Goal: Information Seeking & Learning: Learn about a topic

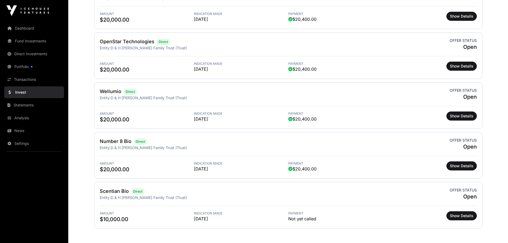
scroll to position [107, 0]
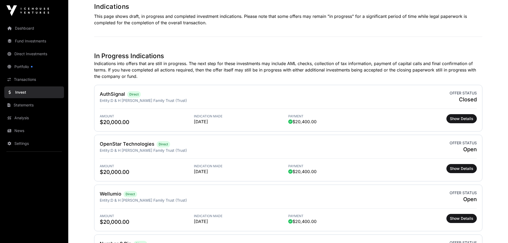
click at [21, 93] on link "Invest" at bounding box center [34, 92] width 60 height 12
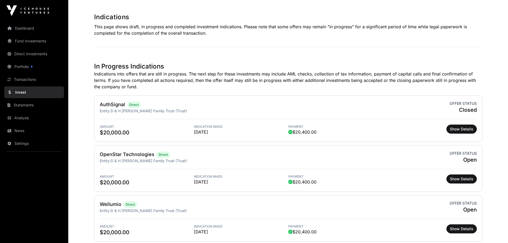
scroll to position [30, 0]
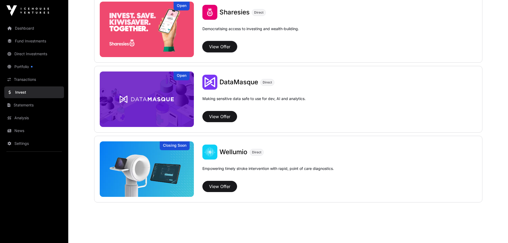
scroll to position [705, 0]
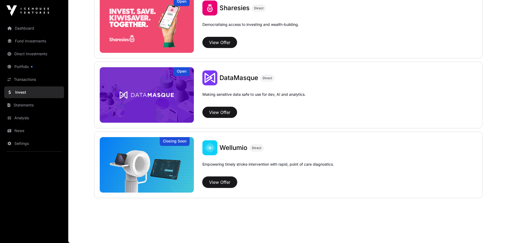
click at [227, 183] on button "View Offer" at bounding box center [219, 181] width 35 height 11
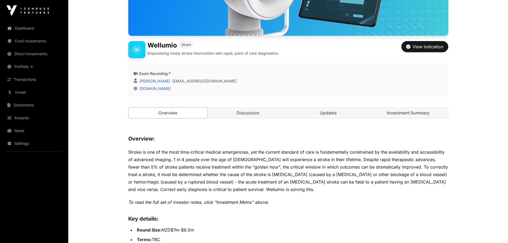
scroll to position [107, 0]
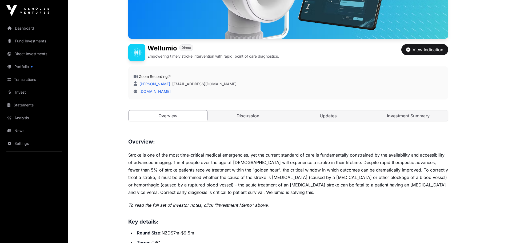
click at [398, 117] on link "Investment Summary" at bounding box center [408, 115] width 79 height 11
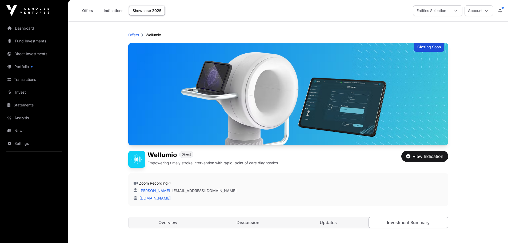
click at [88, 8] on link "Offers" at bounding box center [87, 11] width 21 height 10
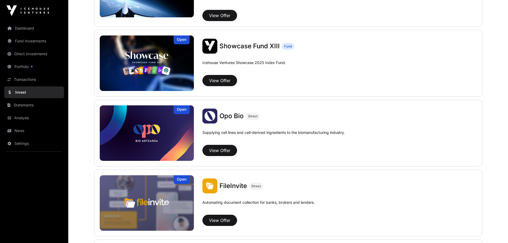
scroll to position [267, 0]
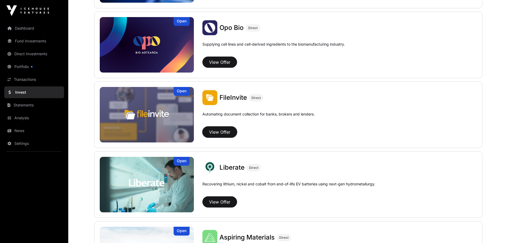
click at [225, 131] on button "View Offer" at bounding box center [219, 131] width 35 height 11
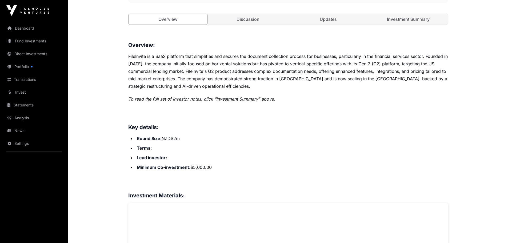
scroll to position [133, 0]
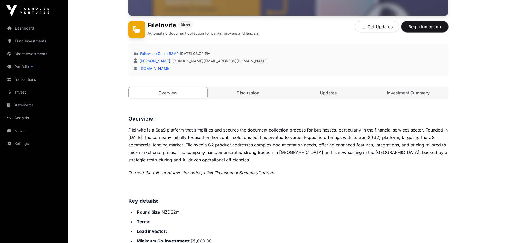
click at [430, 27] on span "Begin Indication" at bounding box center [425, 26] width 34 height 6
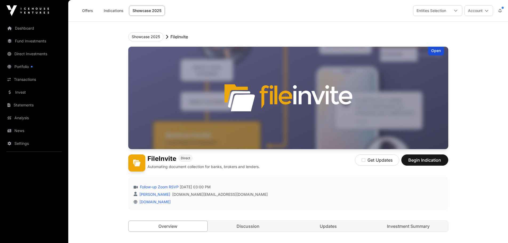
scroll to position [133, 0]
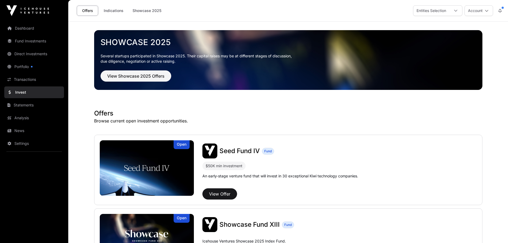
click at [237, 151] on span "Seed Fund IV" at bounding box center [239, 151] width 40 height 8
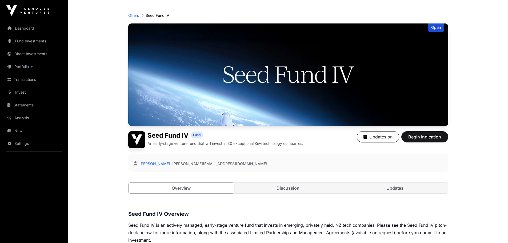
scroll to position [160, 0]
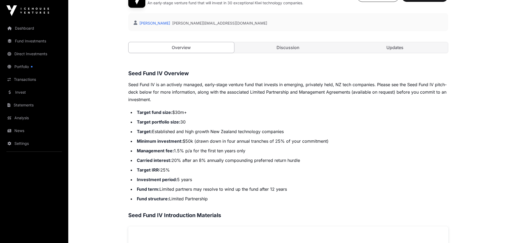
click at [291, 46] on link "Discussion" at bounding box center [288, 47] width 106 height 11
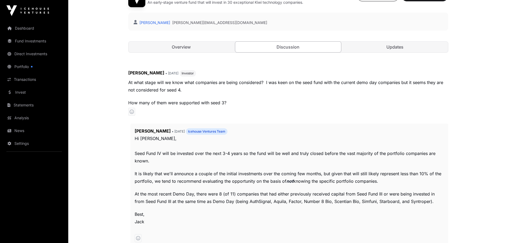
scroll to position [160, 0]
click at [389, 50] on link "Updates" at bounding box center [395, 47] width 106 height 11
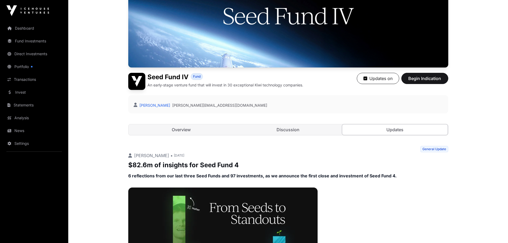
scroll to position [76, 0]
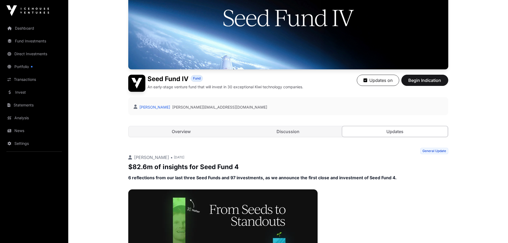
click at [182, 129] on link "Overview" at bounding box center [181, 131] width 106 height 11
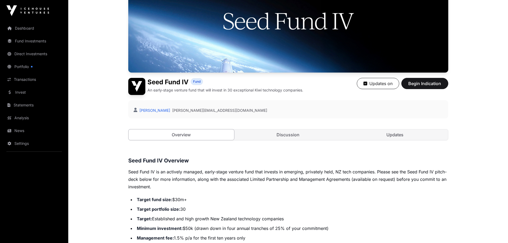
scroll to position [49, 0]
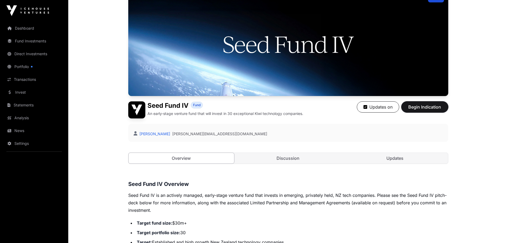
click at [422, 106] on span "Begin Indication" at bounding box center [425, 107] width 34 height 6
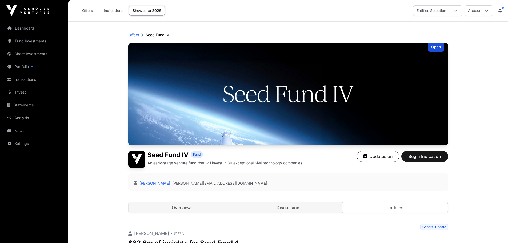
click at [260, 84] on img at bounding box center [288, 94] width 320 height 102
click at [131, 35] on p "Offers" at bounding box center [133, 34] width 11 height 5
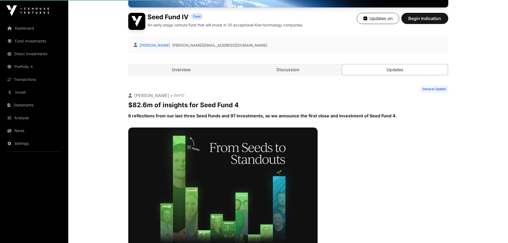
scroll to position [160, 0]
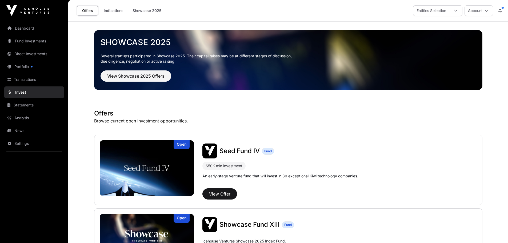
click at [229, 150] on span "Seed Fund IV" at bounding box center [239, 151] width 40 height 8
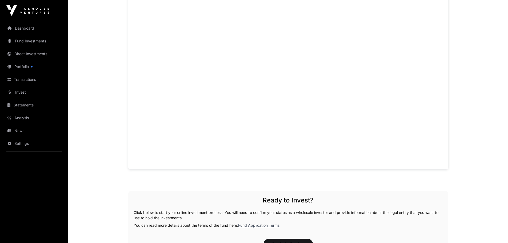
scroll to position [400, 0]
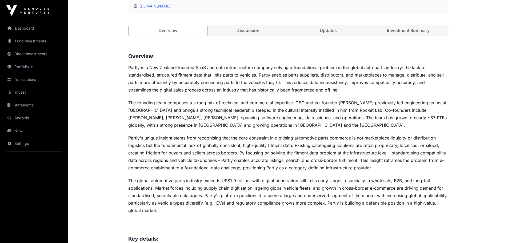
scroll to position [80, 0]
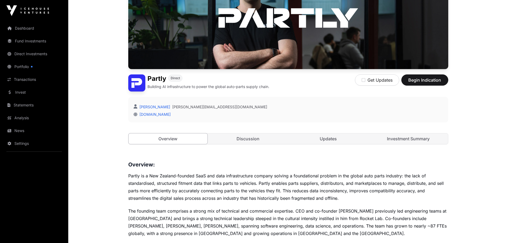
click at [403, 140] on link "Investment Summary" at bounding box center [408, 138] width 79 height 11
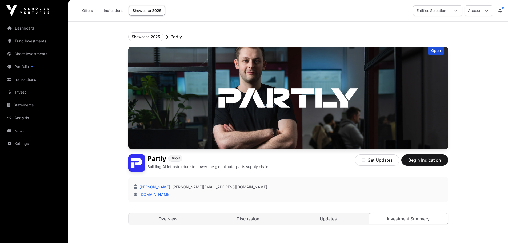
click at [111, 11] on link "Indications" at bounding box center [113, 11] width 27 height 10
click at [93, 10] on link "Offers" at bounding box center [87, 11] width 21 height 10
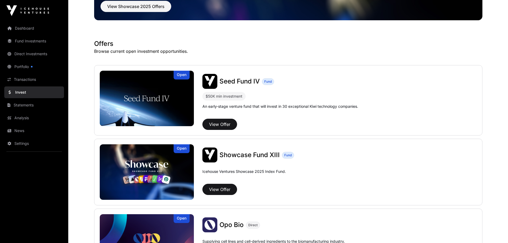
scroll to position [80, 0]
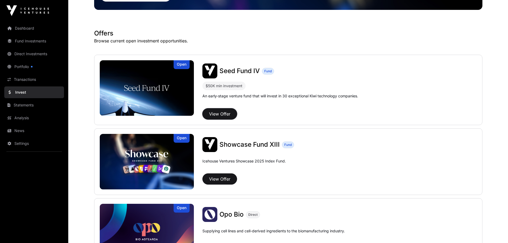
click at [224, 114] on button "View Offer" at bounding box center [219, 113] width 35 height 11
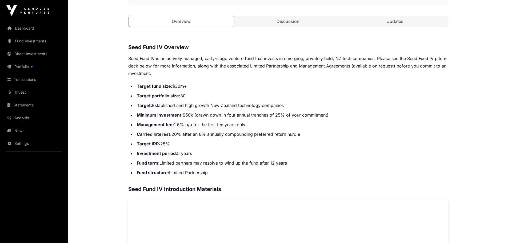
scroll to position [187, 0]
drag, startPoint x: 175, startPoint y: 123, endPoint x: 248, endPoint y: 123, distance: 73.6
click at [248, 123] on li "Management fee: 1.5% p/a for the first ten years only" at bounding box center [291, 123] width 313 height 7
copy li "1.5% p/a for the first ten years only"
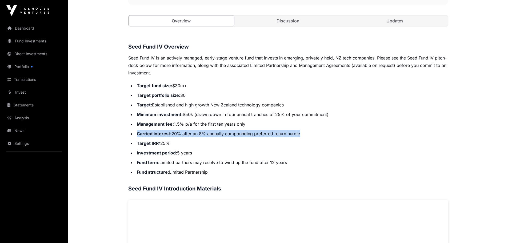
drag, startPoint x: 137, startPoint y: 133, endPoint x: 300, endPoint y: 132, distance: 163.6
click at [300, 132] on li "Carried interest: 20% after an 8% annually compounding preferred return hurdle" at bounding box center [291, 133] width 313 height 7
copy li "Carried interest: 20% after an 8% annually compounding preferred return hurdle"
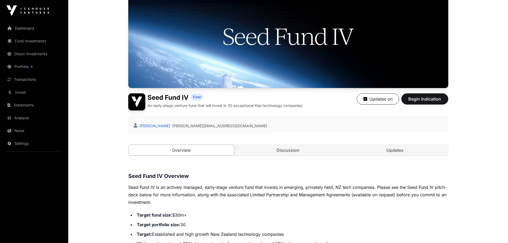
scroll to position [0, 0]
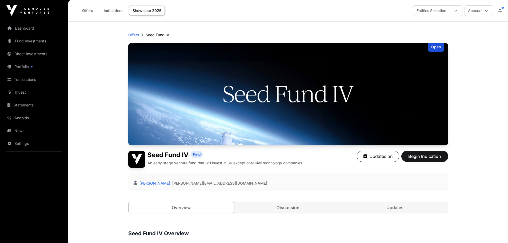
click at [91, 9] on link "Offers" at bounding box center [87, 11] width 21 height 10
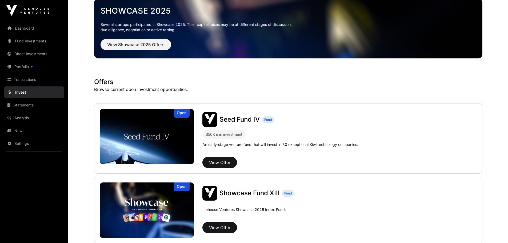
scroll to position [80, 0]
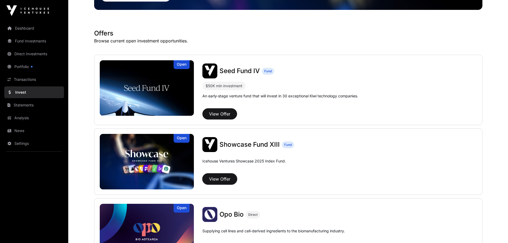
click at [219, 181] on button "View Offer" at bounding box center [219, 178] width 35 height 11
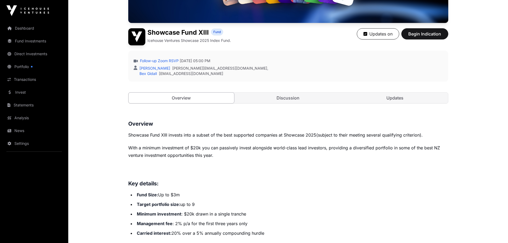
scroll to position [187, 0]
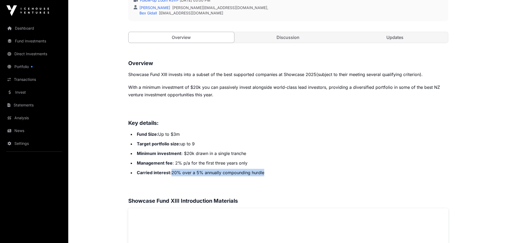
drag, startPoint x: 265, startPoint y: 172, endPoint x: 171, endPoint y: 173, distance: 94.1
click at [171, 173] on li "Carried interest: 20% over a 5% annually compounding hurdle" at bounding box center [291, 172] width 313 height 7
copy li "20% over a 5% annually compounding hurdle"
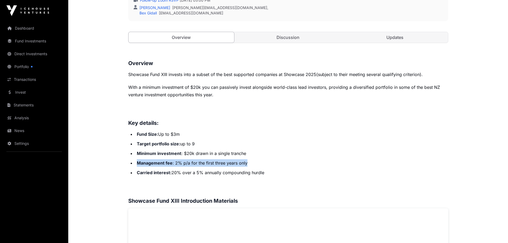
drag, startPoint x: 232, startPoint y: 161, endPoint x: 138, endPoint y: 162, distance: 94.3
click at [138, 162] on li "Management fee : 2% p/a for the first three years only" at bounding box center [291, 162] width 313 height 7
copy li "Management fee : 2% p/a for the first three years only"
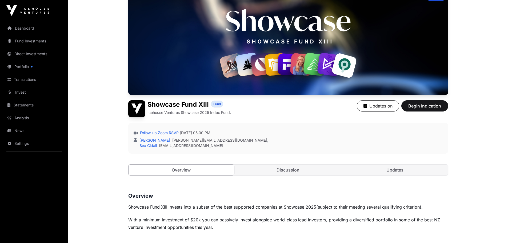
scroll to position [53, 0]
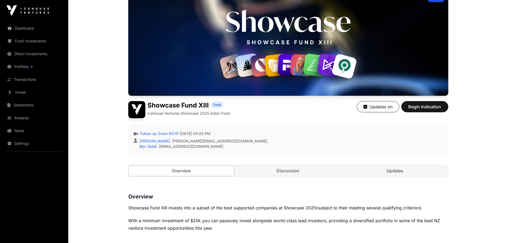
click at [282, 172] on link "Discussion" at bounding box center [288, 170] width 106 height 11
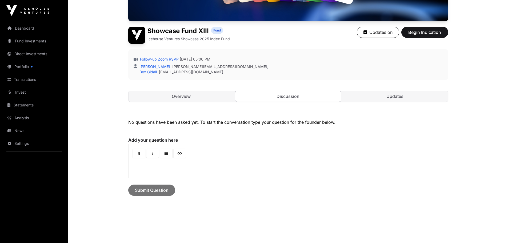
scroll to position [67, 0]
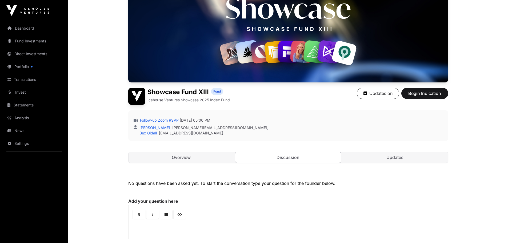
click at [184, 159] on link "Overview" at bounding box center [181, 157] width 106 height 11
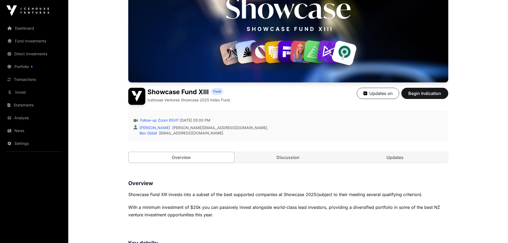
click at [387, 157] on link "Updates" at bounding box center [395, 157] width 106 height 11
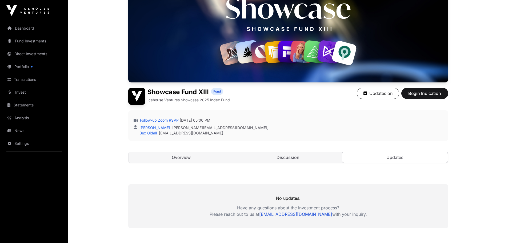
click at [178, 151] on div "Open Showcase Fund XIII Fund Icehouse Ventures Showcase 2025 Index Fund. Update…" at bounding box center [288, 76] width 320 height 193
click at [179, 156] on link "Overview" at bounding box center [181, 157] width 106 height 11
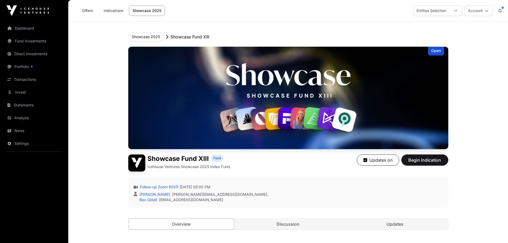
click at [108, 11] on link "Indications" at bounding box center [113, 11] width 27 height 10
click at [90, 11] on link "Offers" at bounding box center [87, 11] width 21 height 10
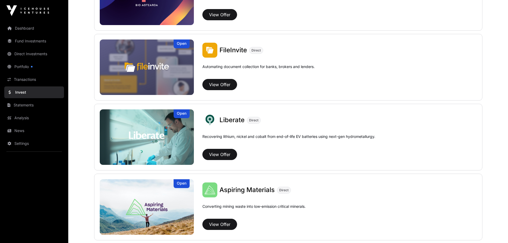
scroll to position [320, 0]
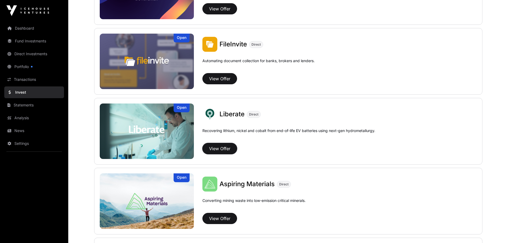
click at [225, 148] on button "View Offer" at bounding box center [219, 148] width 35 height 11
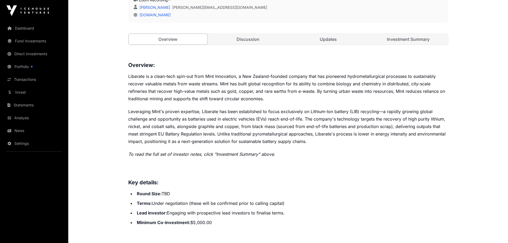
scroll to position [187, 0]
click at [400, 42] on link "Investment Summary" at bounding box center [408, 39] width 79 height 11
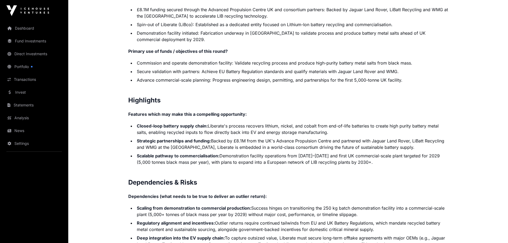
scroll to position [1039, 0]
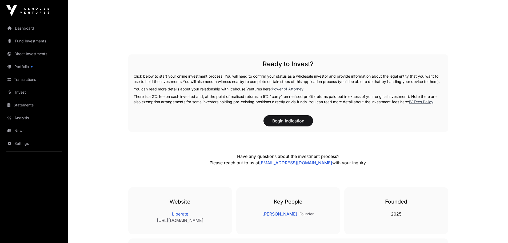
scroll to position [187, 0]
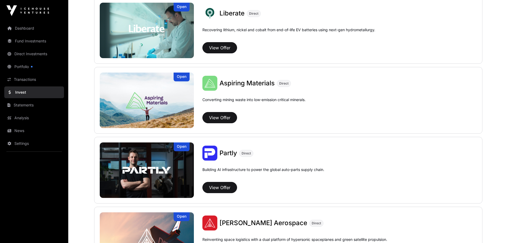
scroll to position [533, 0]
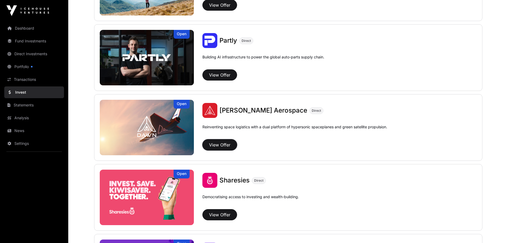
click at [224, 145] on button "View Offer" at bounding box center [219, 144] width 35 height 11
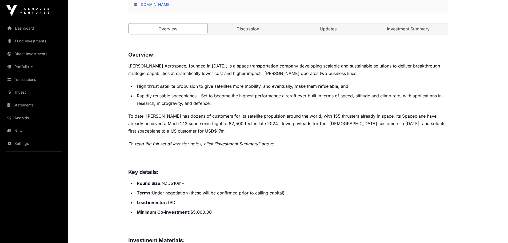
scroll to position [133, 0]
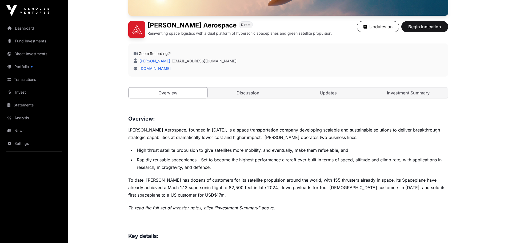
click at [406, 94] on link "Investment Summary" at bounding box center [408, 92] width 79 height 11
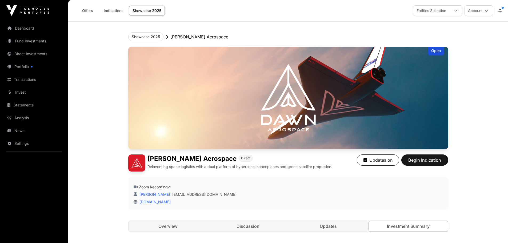
click at [82, 11] on link "Offers" at bounding box center [87, 11] width 21 height 10
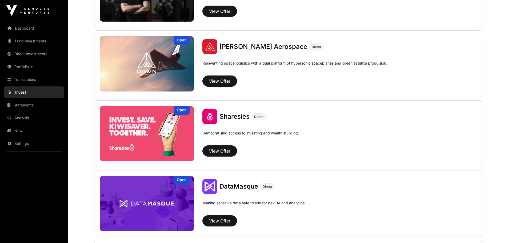
scroll to position [613, 0]
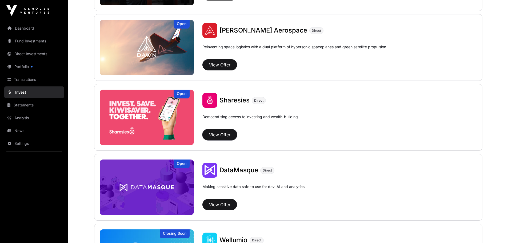
click at [211, 134] on button "View Offer" at bounding box center [219, 134] width 35 height 11
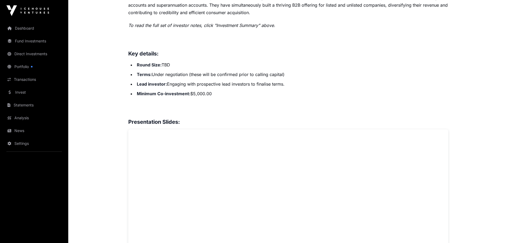
scroll to position [107, 0]
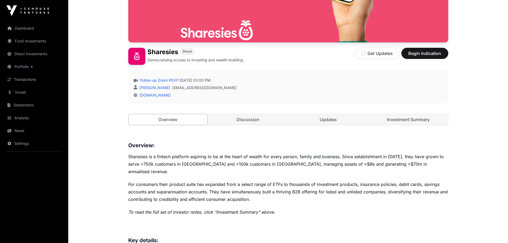
click at [406, 121] on link "Investment Summary" at bounding box center [408, 119] width 79 height 11
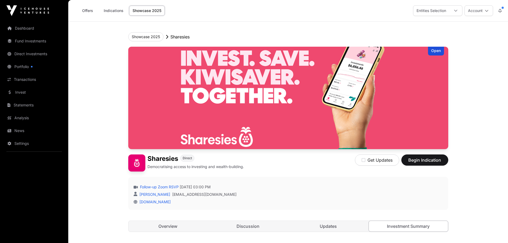
click at [110, 12] on link "Indications" at bounding box center [113, 11] width 27 height 10
click at [115, 11] on link "Indications" at bounding box center [113, 11] width 27 height 10
click at [110, 9] on link "Indications" at bounding box center [113, 11] width 27 height 10
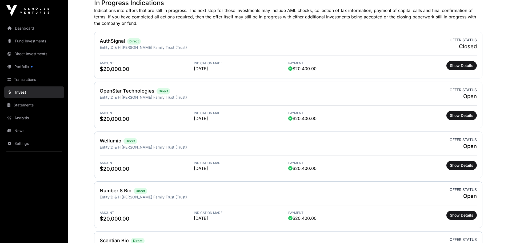
scroll to position [160, 0]
click at [459, 66] on span "Show Details" at bounding box center [461, 65] width 23 height 5
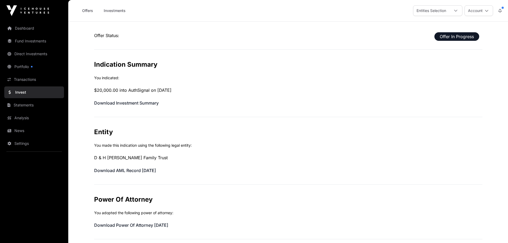
click at [87, 11] on link "Offers" at bounding box center [87, 11] width 21 height 10
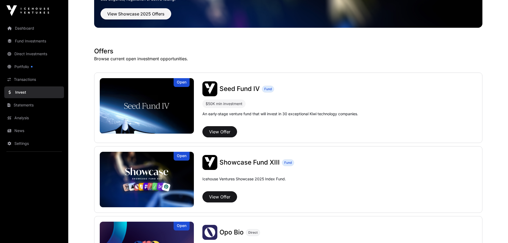
scroll to position [80, 0]
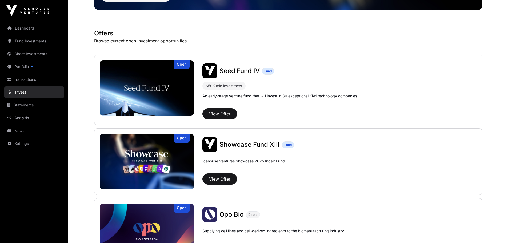
click at [235, 143] on span "Showcase Fund XIII" at bounding box center [249, 144] width 60 height 8
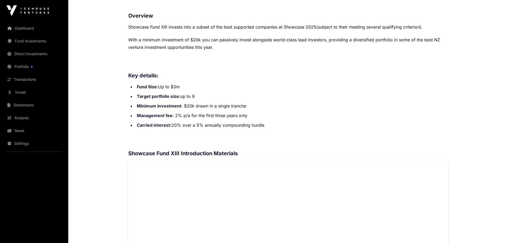
scroll to position [240, 0]
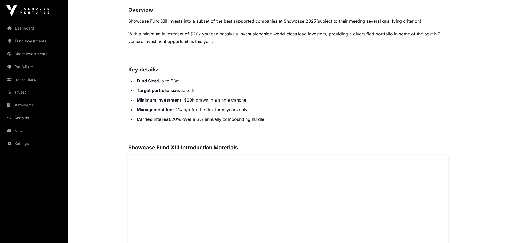
drag, startPoint x: 172, startPoint y: 119, endPoint x: 137, endPoint y: 116, distance: 35.0
click at [137, 116] on li "Carried interest: 20% over a 5% annually compounding hurdle" at bounding box center [291, 118] width 313 height 7
copy strong "Carried interest:"
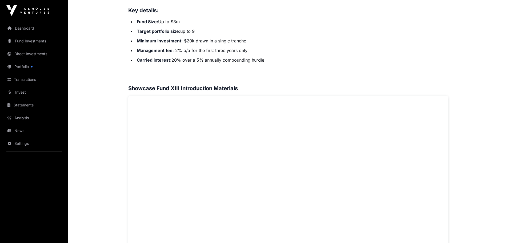
scroll to position [346, 0]
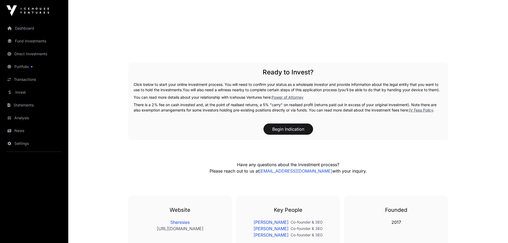
scroll to position [666, 0]
